Goal: Task Accomplishment & Management: Manage account settings

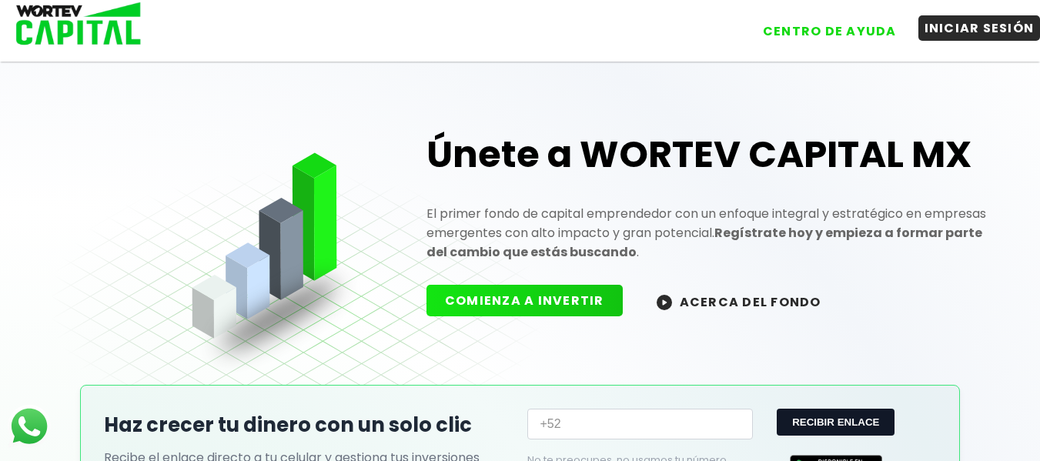
click at [959, 27] on button "INICIAR SESIÓN" at bounding box center [980, 27] width 122 height 25
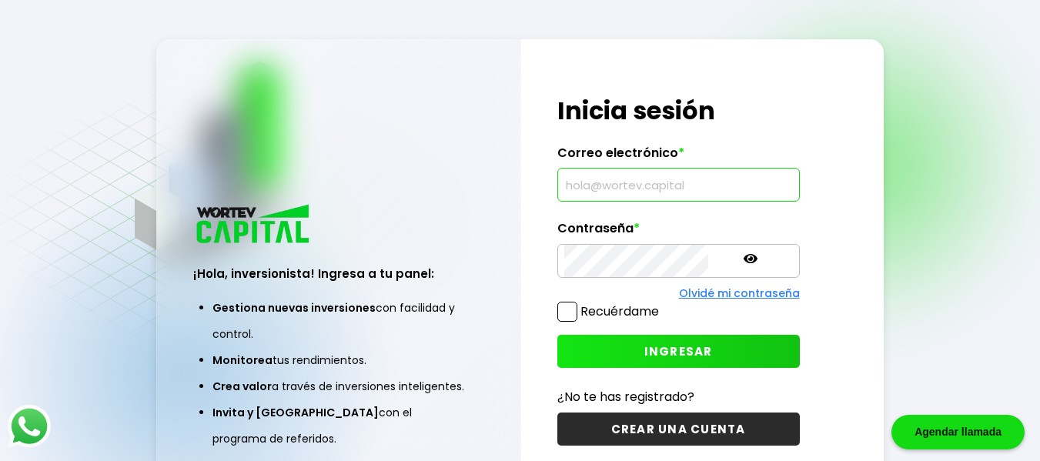
click at [612, 193] on input "text" at bounding box center [678, 185] width 229 height 32
type input "[EMAIL_ADDRESS][DOMAIN_NAME]"
click at [644, 343] on span "INGRESAR" at bounding box center [678, 351] width 69 height 16
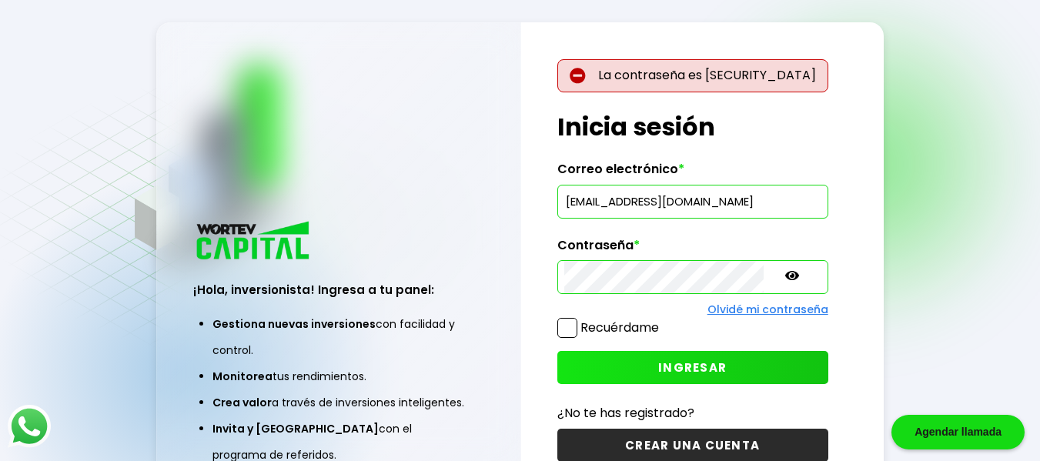
click at [658, 368] on span "INGRESAR" at bounding box center [692, 368] width 69 height 16
